Goal: Transaction & Acquisition: Purchase product/service

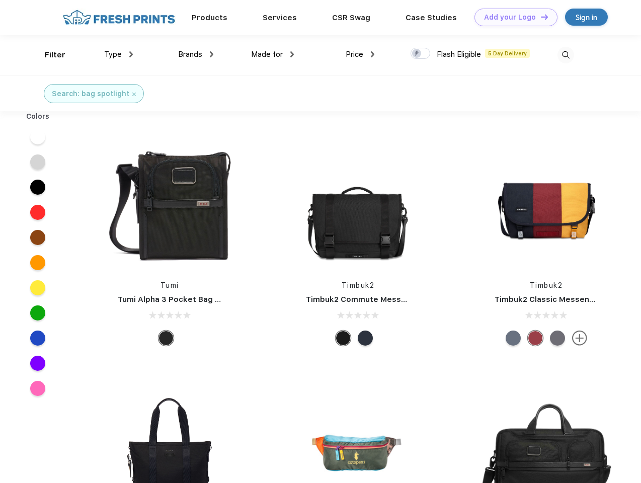
scroll to position [1, 0]
click at [512, 17] on link "Add your Logo Design Tool" at bounding box center [515, 18] width 83 height 18
click at [0, 0] on div "Design Tool" at bounding box center [0, 0] width 0 height 0
click at [540, 17] on link "Add your Logo Design Tool" at bounding box center [515, 18] width 83 height 18
click at [48, 55] on div "Filter" at bounding box center [55, 55] width 21 height 12
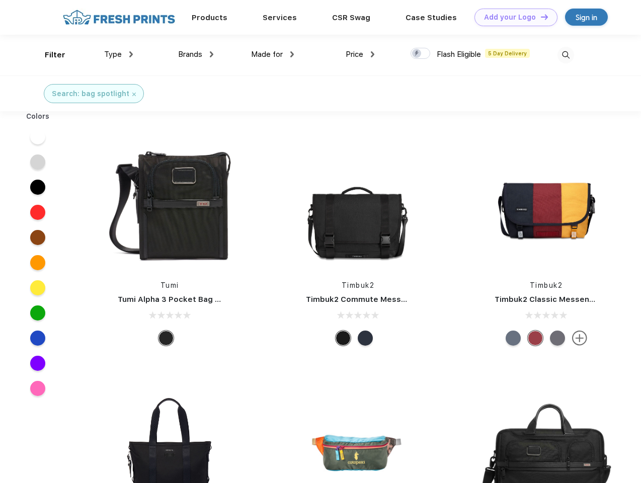
click at [119, 54] on span "Type" at bounding box center [113, 54] width 18 height 9
click at [196, 54] on span "Brands" at bounding box center [190, 54] width 24 height 9
click at [273, 54] on span "Made for" at bounding box center [267, 54] width 32 height 9
click at [360, 54] on span "Price" at bounding box center [355, 54] width 18 height 9
click at [421, 54] on div at bounding box center [421, 53] width 20 height 11
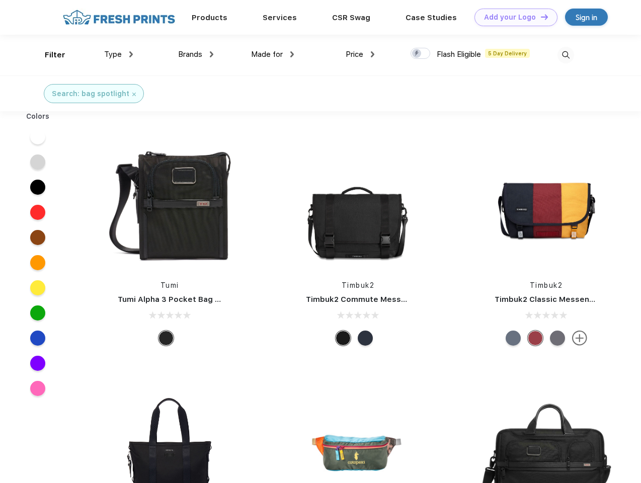
click at [417, 54] on input "checkbox" at bounding box center [414, 50] width 7 height 7
click at [565, 55] on img at bounding box center [565, 55] width 17 height 17
